Goal: Task Accomplishment & Management: Complete application form

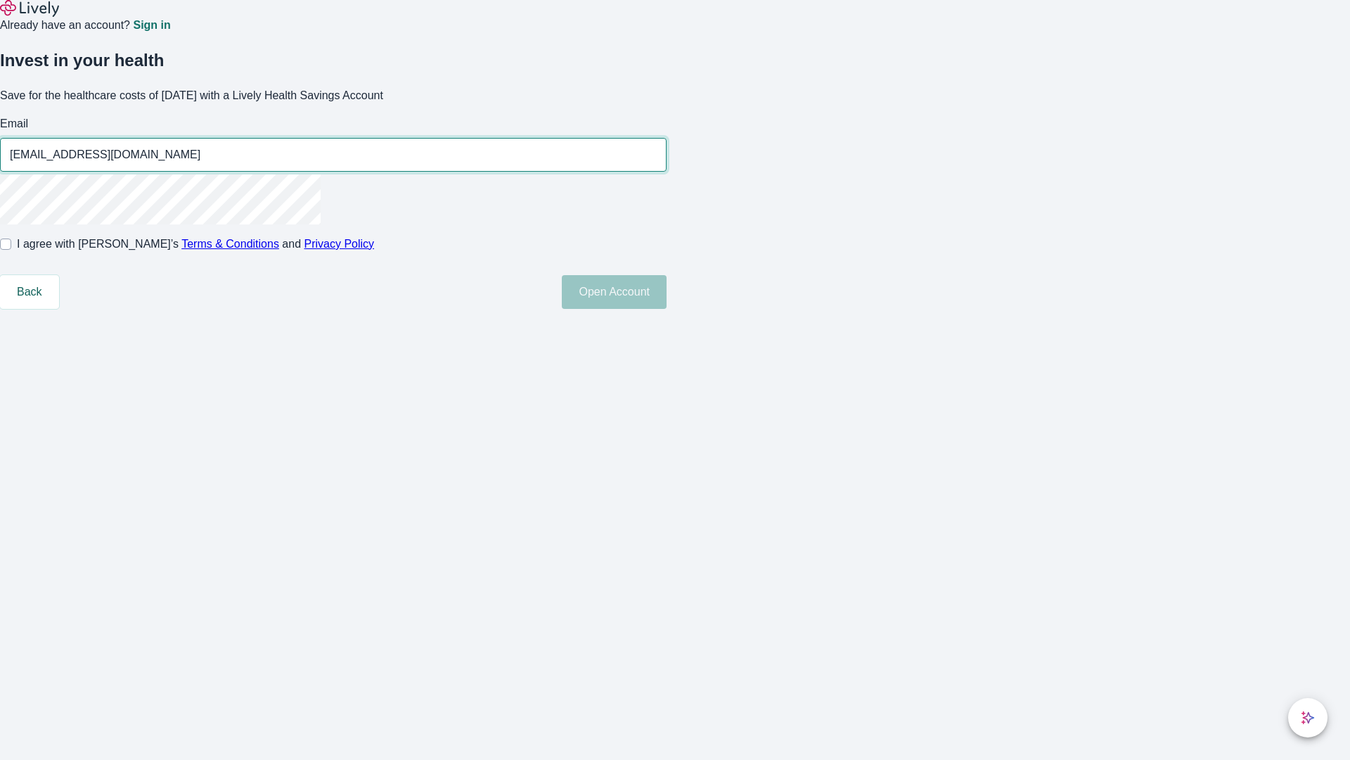
type input "[EMAIL_ADDRESS][DOMAIN_NAME]"
click at [11, 250] on input "I agree with Lively’s Terms & Conditions and Privacy Policy" at bounding box center [5, 243] width 11 height 11
checkbox input "true"
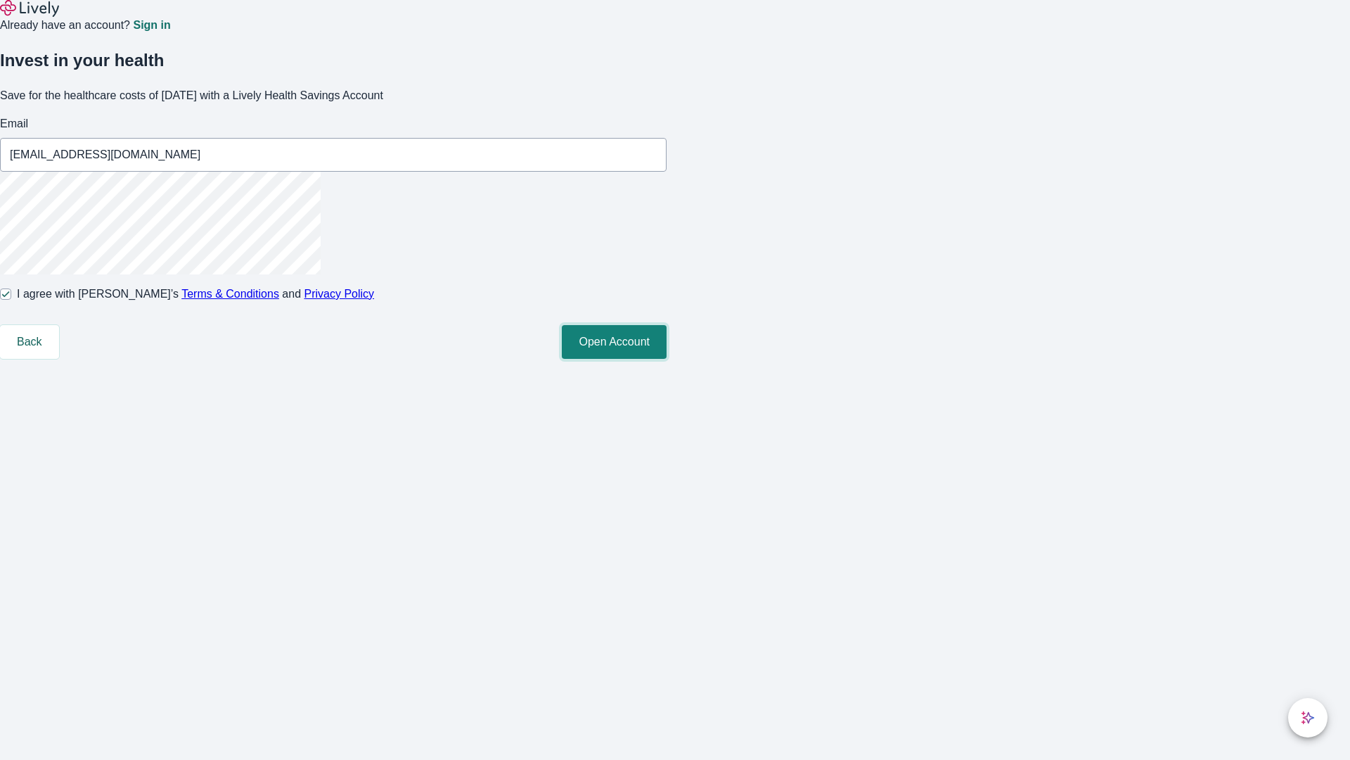
click at [667, 359] on button "Open Account" at bounding box center [614, 342] width 105 height 34
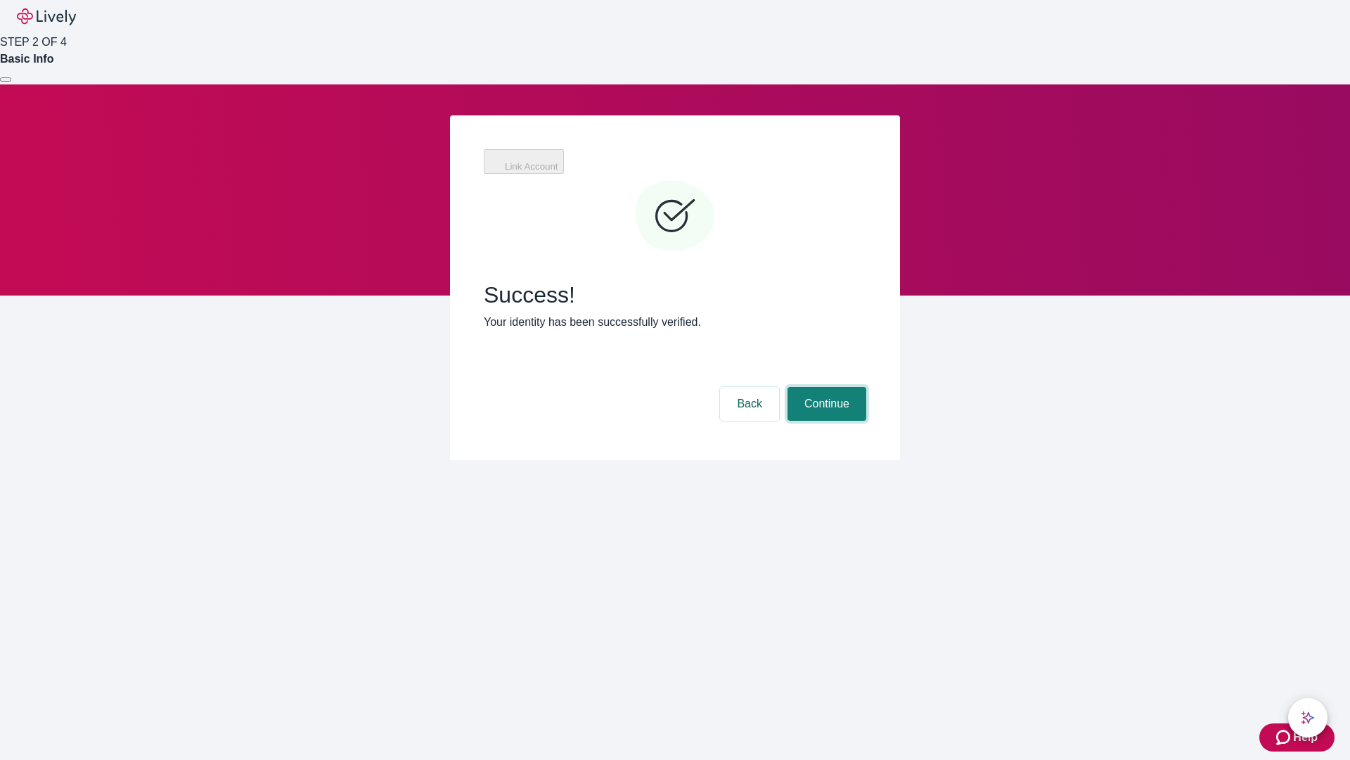
click at [825, 387] on button "Continue" at bounding box center [827, 404] width 79 height 34
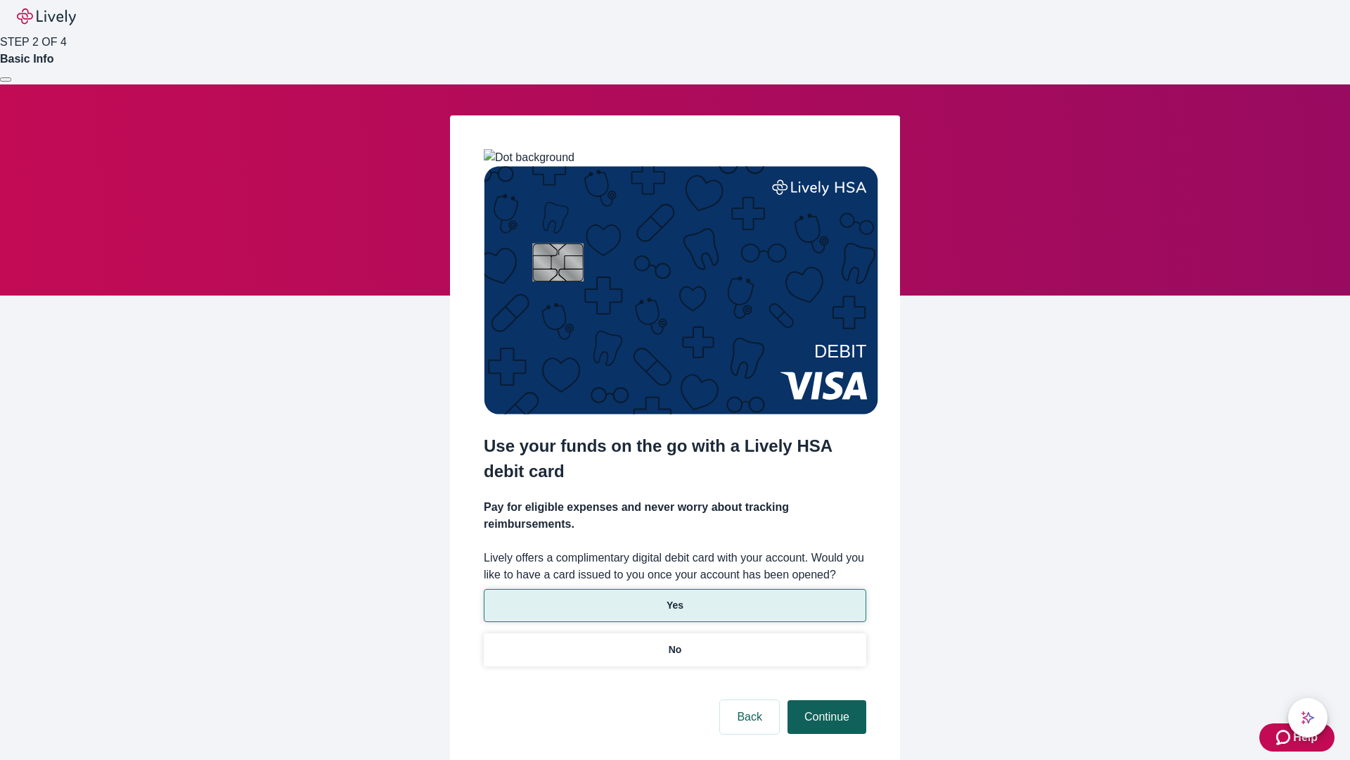
click at [675, 598] on p "Yes" at bounding box center [675, 605] width 17 height 15
click at [825, 700] on button "Continue" at bounding box center [827, 717] width 79 height 34
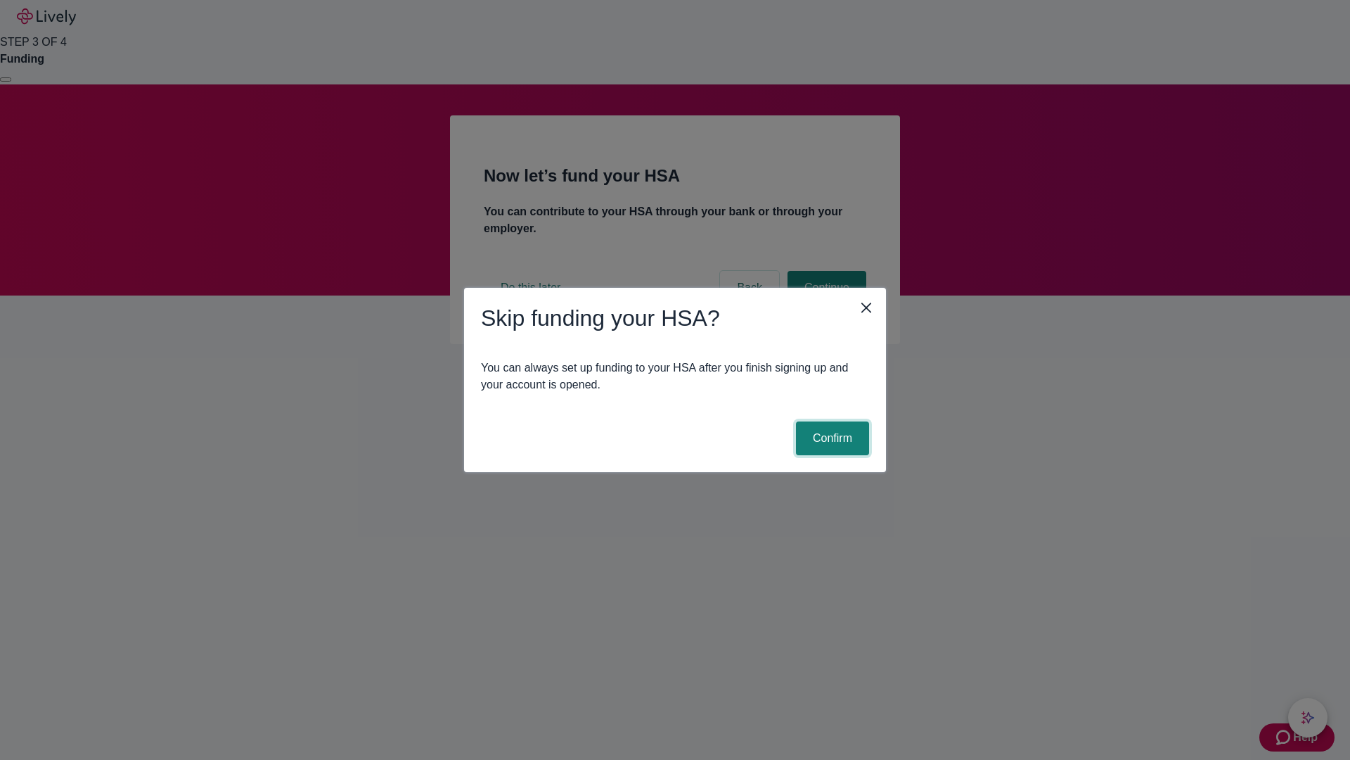
click at [831, 438] on button "Confirm" at bounding box center [832, 438] width 73 height 34
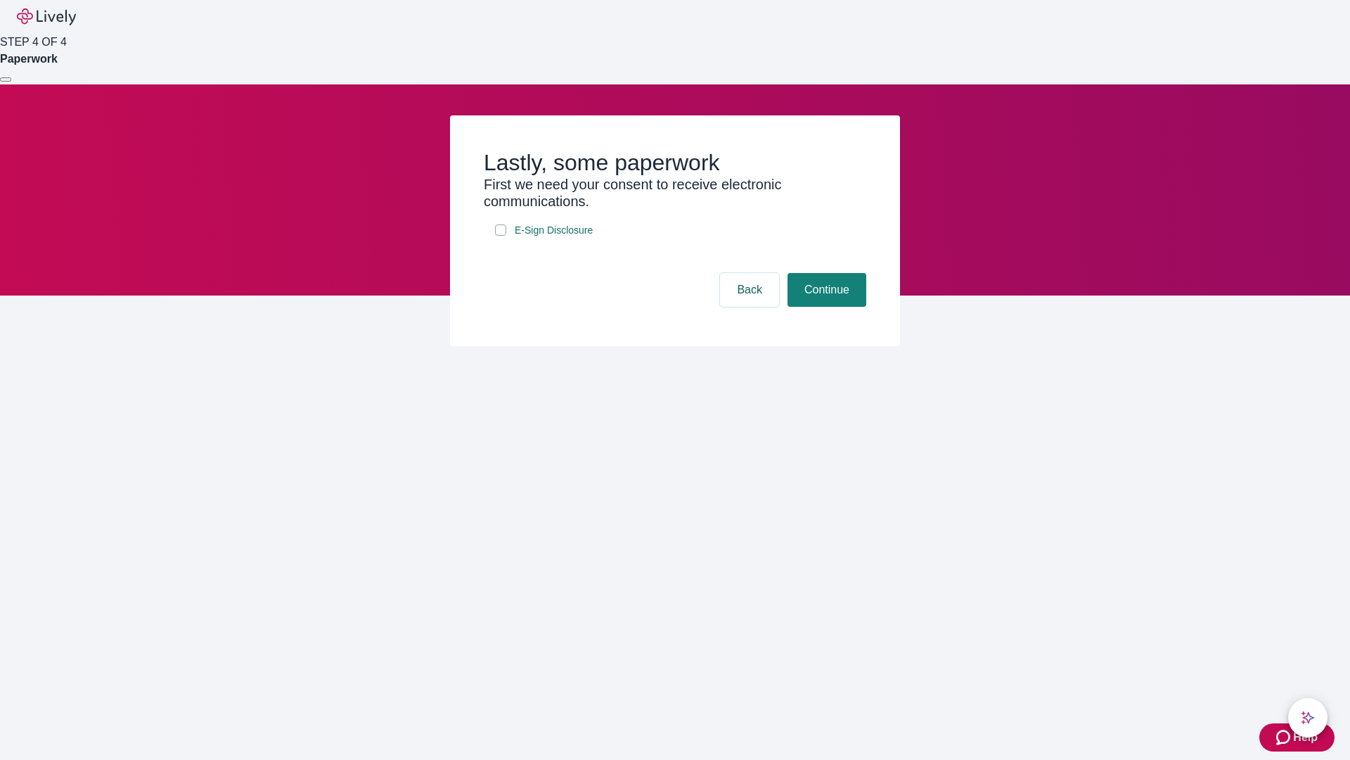
click at [501, 236] on input "E-Sign Disclosure" at bounding box center [500, 229] width 11 height 11
checkbox input "true"
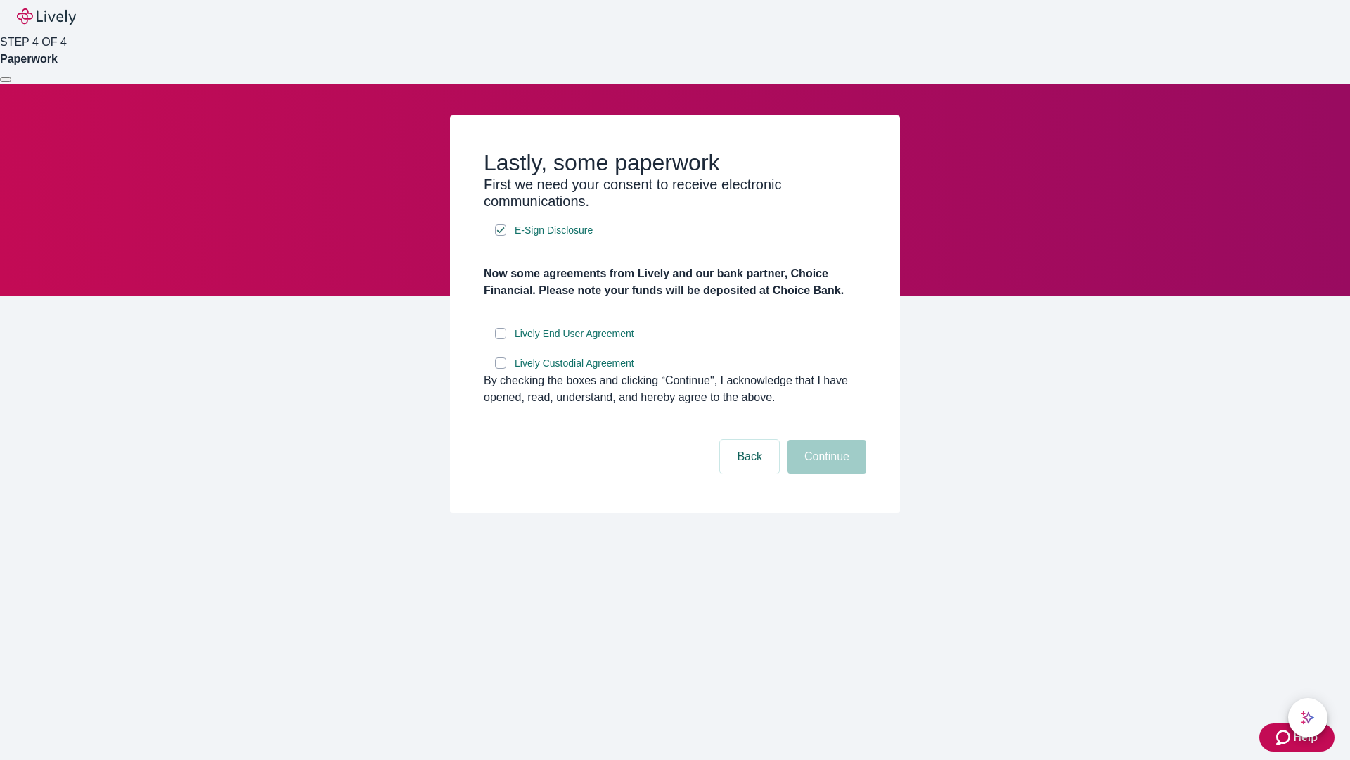
click at [501, 339] on input "Lively End User Agreement" at bounding box center [500, 333] width 11 height 11
checkbox input "true"
click at [501, 369] on input "Lively Custodial Agreement" at bounding box center [500, 362] width 11 height 11
checkbox input "true"
click at [825, 473] on button "Continue" at bounding box center [827, 457] width 79 height 34
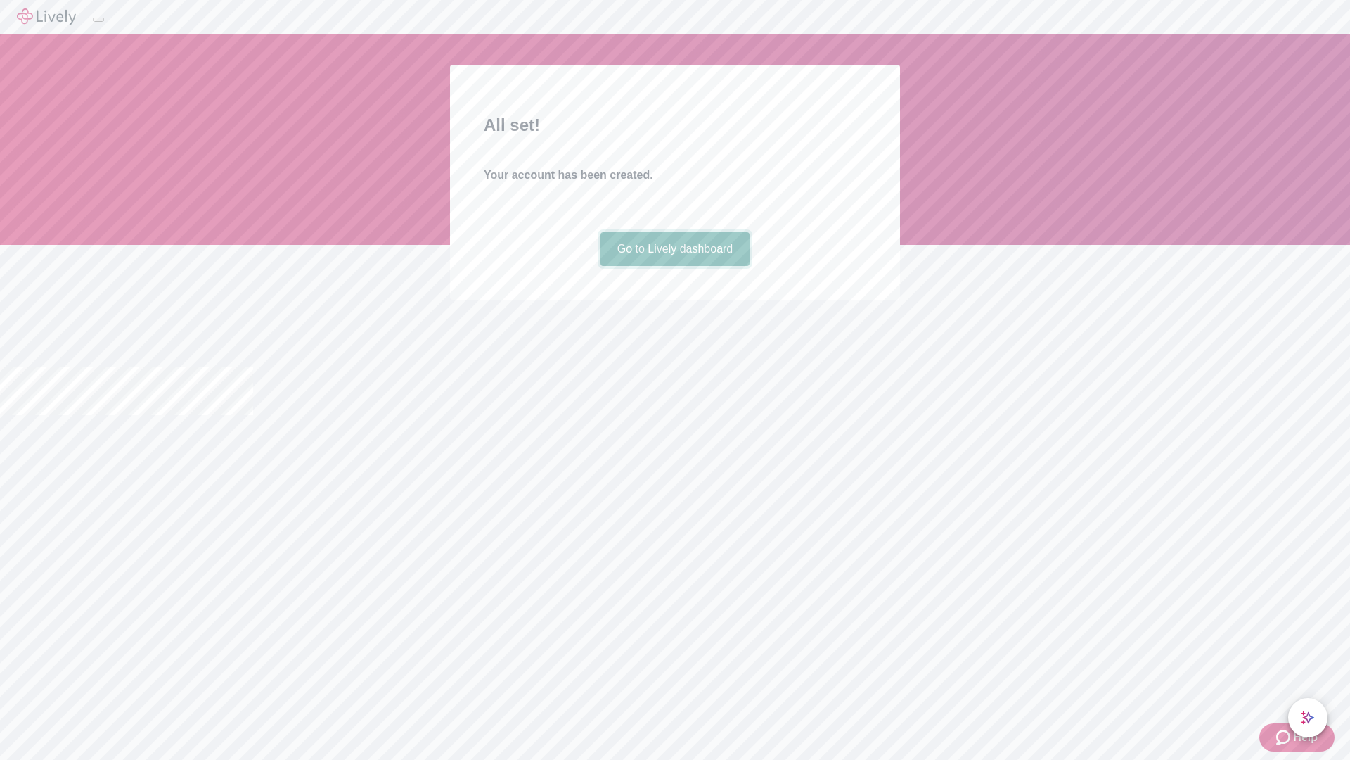
click at [675, 266] on link "Go to Lively dashboard" at bounding box center [676, 249] width 150 height 34
